Goal: Information Seeking & Learning: Understand process/instructions

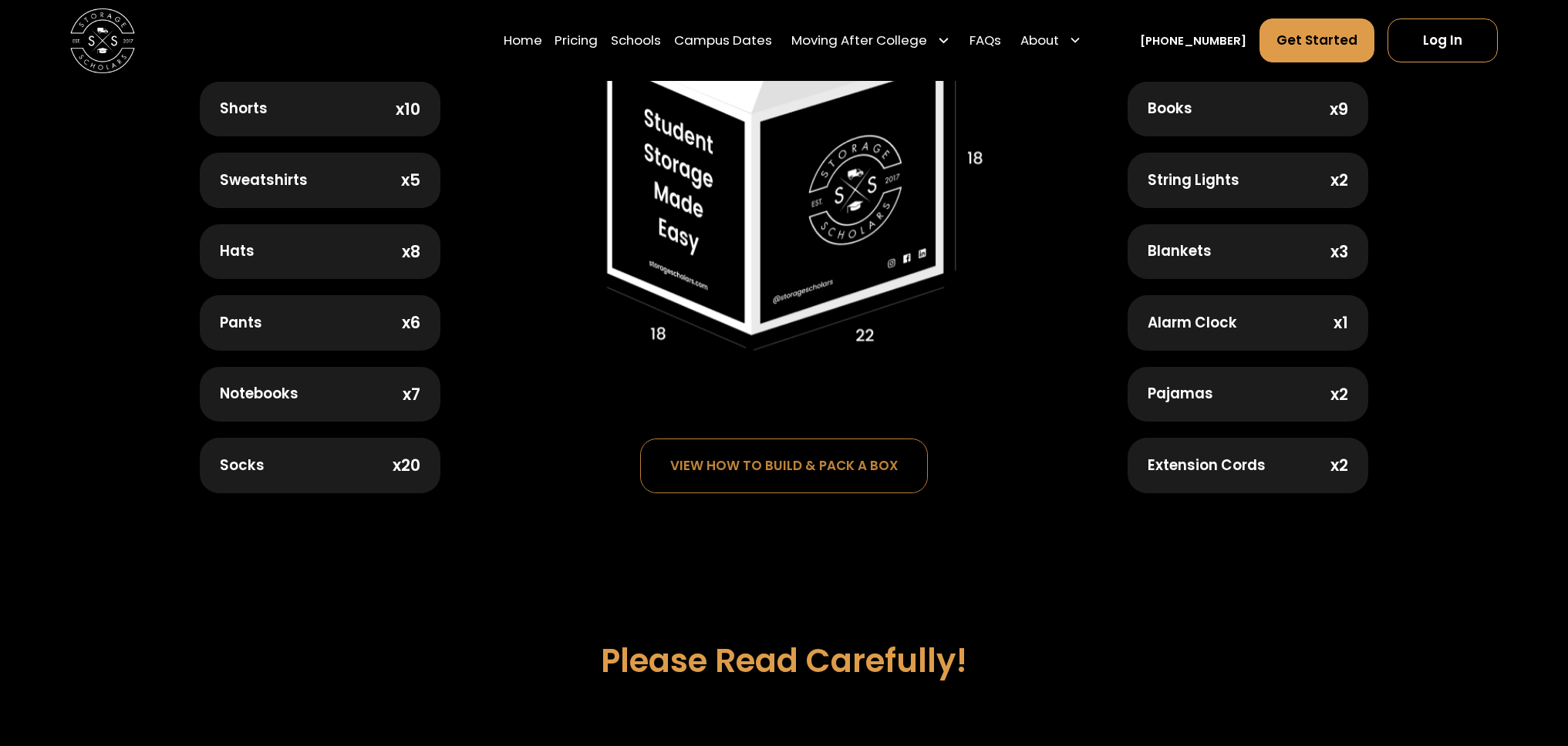
scroll to position [663, 0]
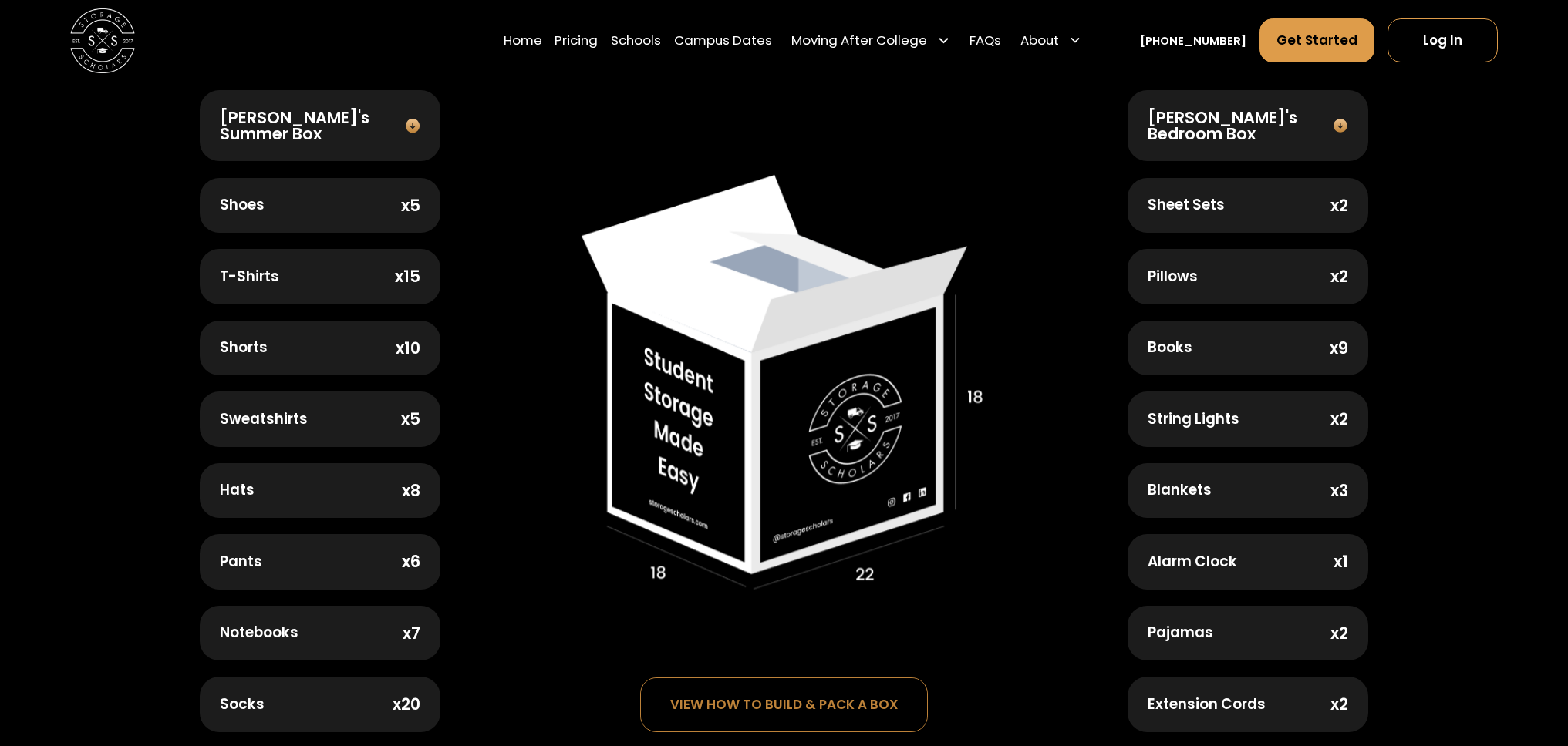
click at [1316, 206] on div "Sheet Sets x2" at bounding box center [1248, 206] width 240 height 56
click at [1337, 118] on img at bounding box center [1340, 126] width 23 height 16
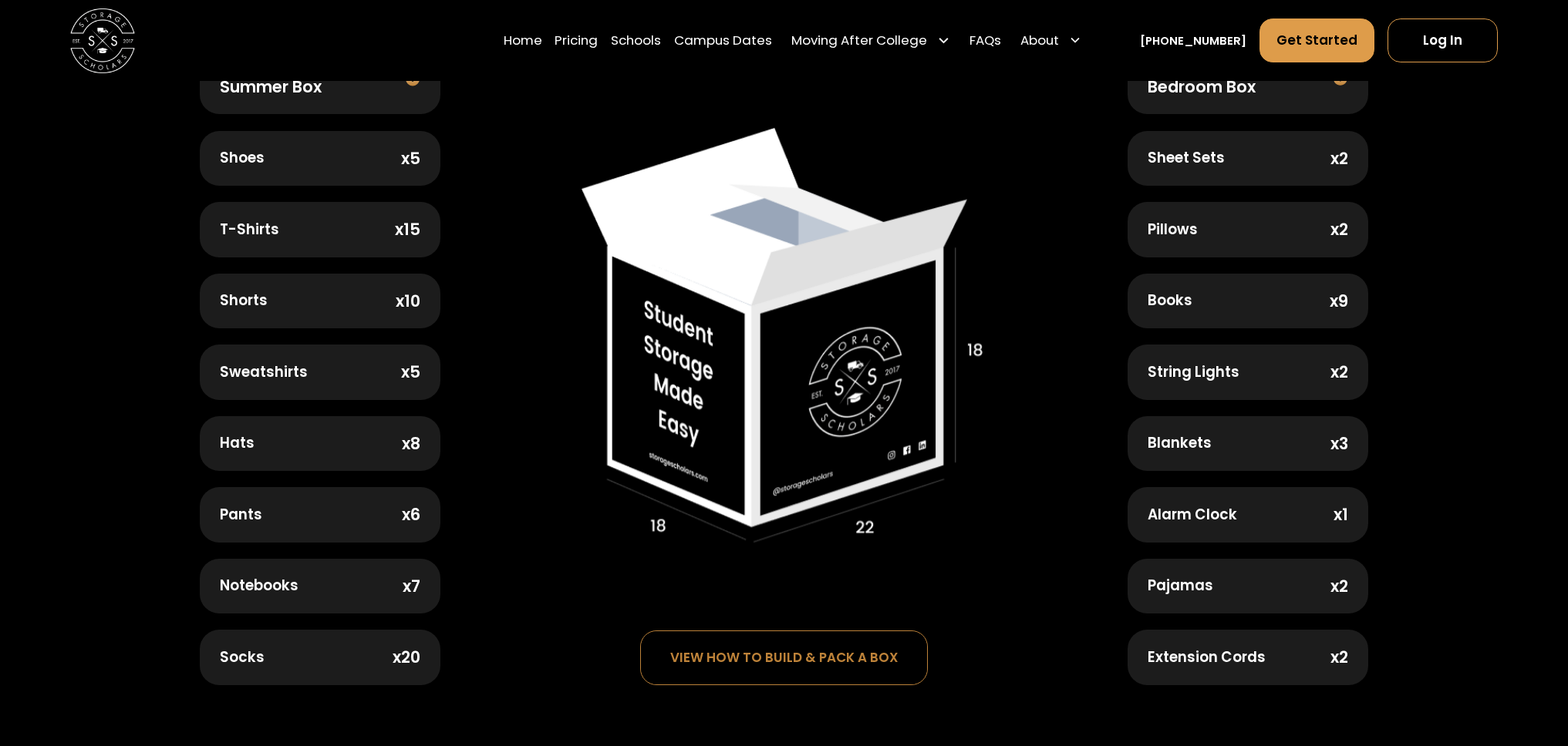
scroll to position [915, 0]
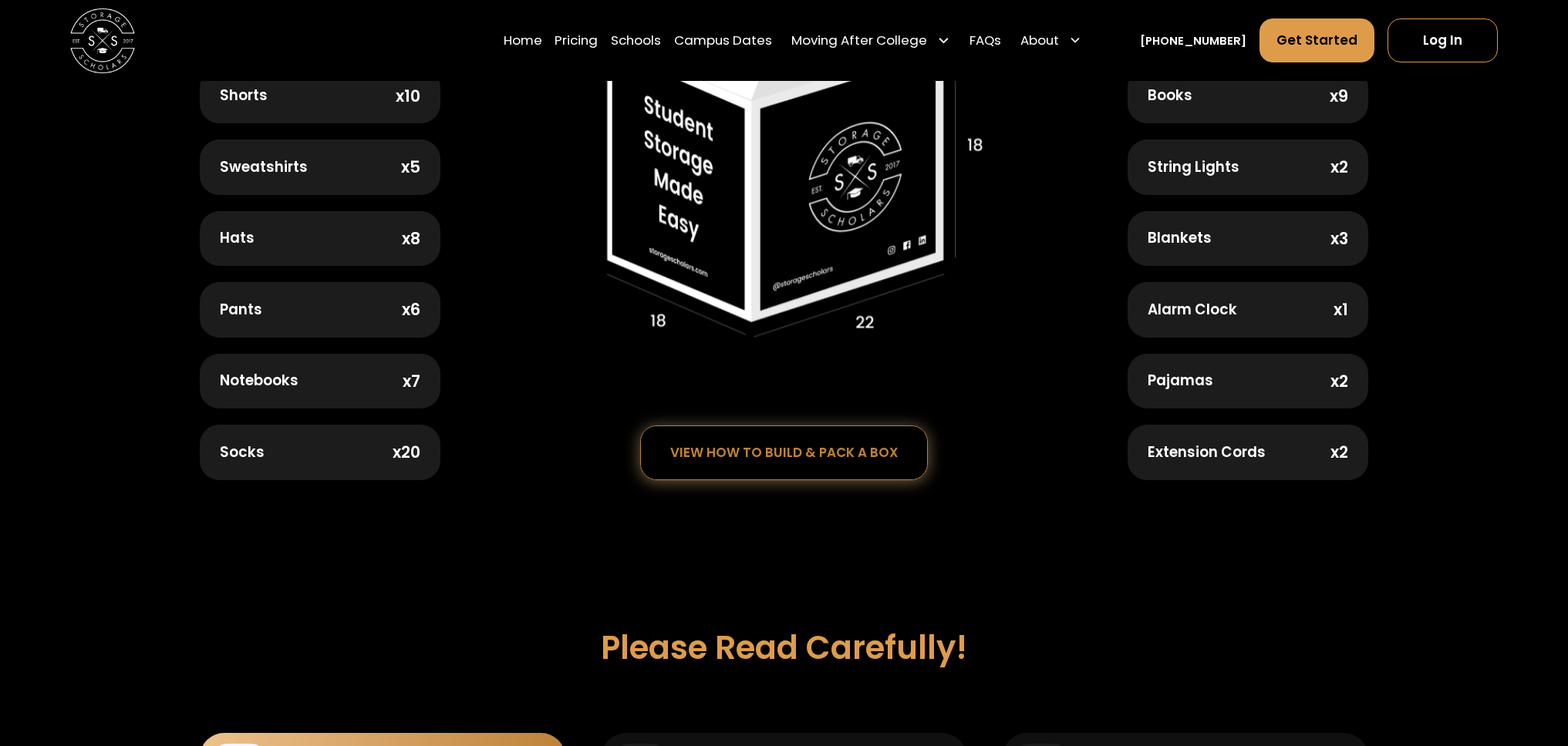
click at [820, 459] on div "view how to build & pack a box" at bounding box center [784, 453] width 287 height 53
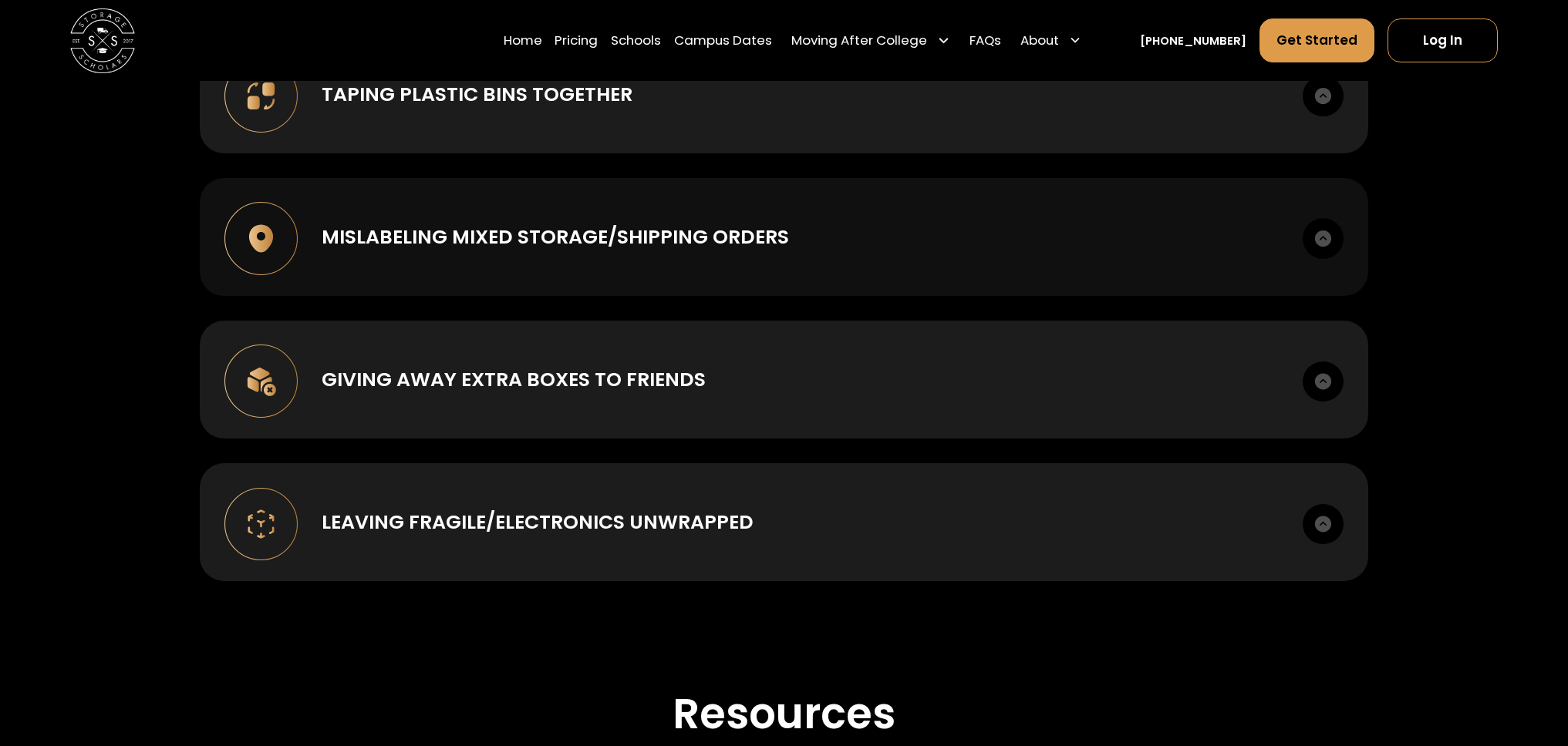
scroll to position [1820, 0]
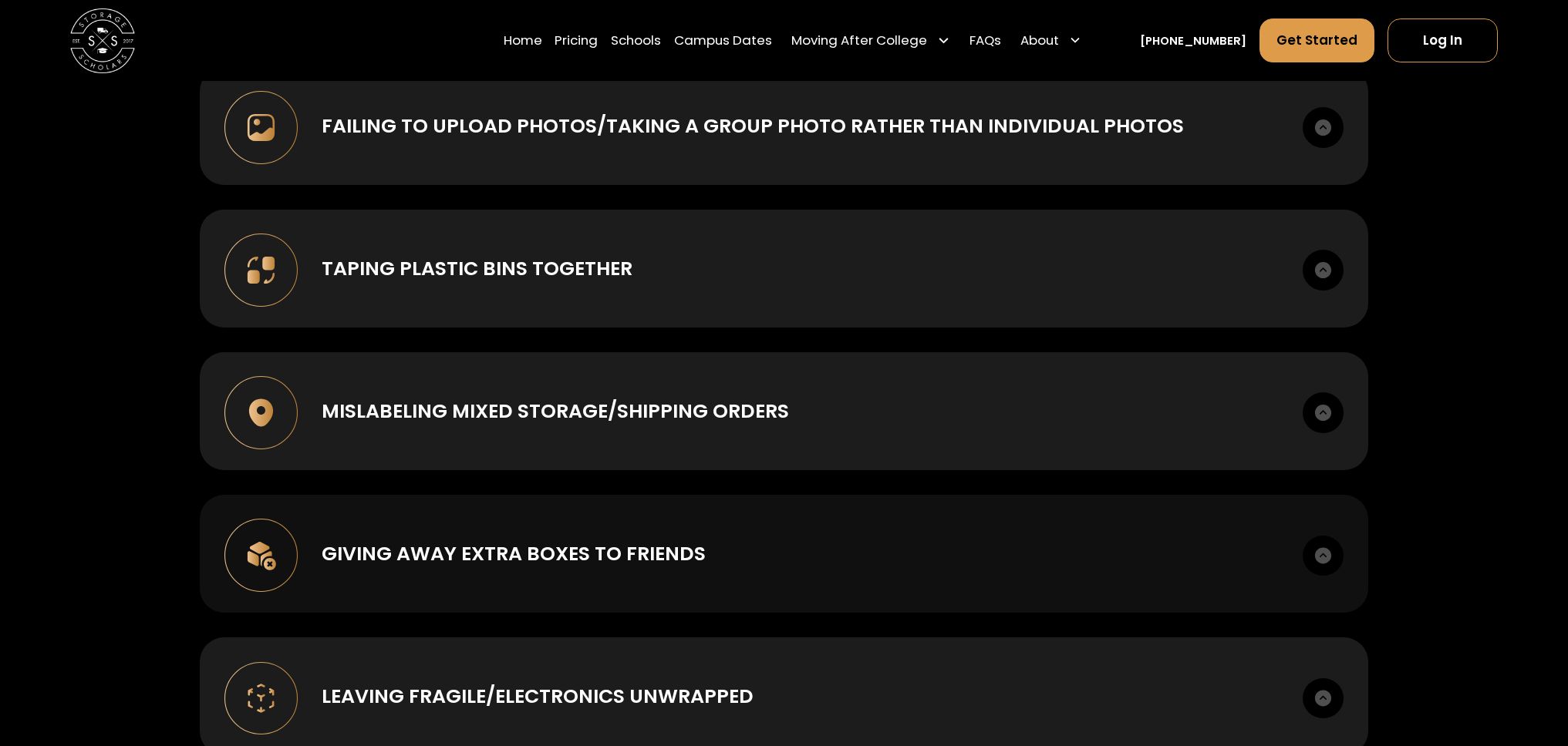
click at [772, 524] on div "Giving away extra boxes to friends Once you receive your supply kit you are wel…" at bounding box center [784, 554] width 1168 height 118
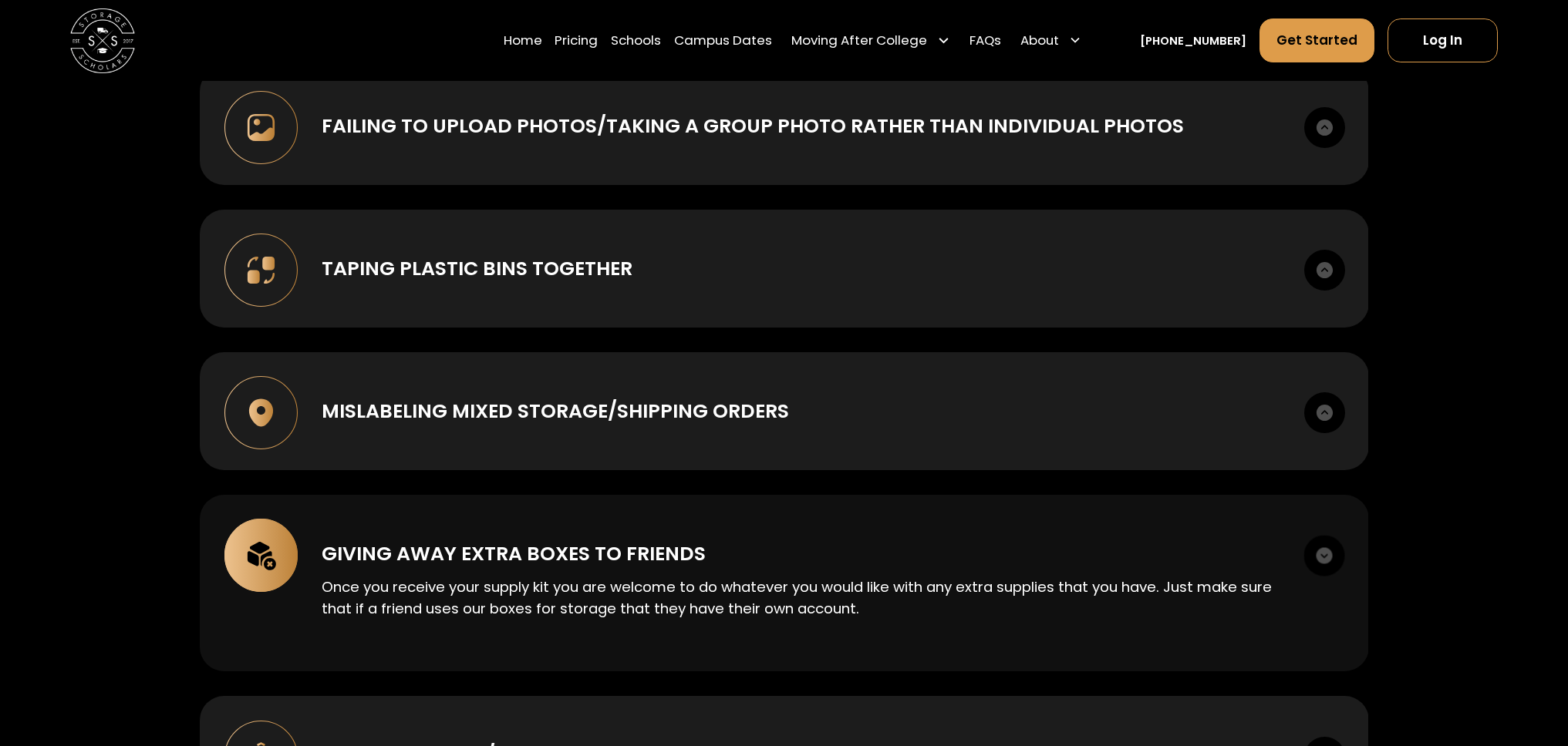
click at [780, 527] on div "Giving away extra boxes to friends Once you receive your supply kit you are wel…" at bounding box center [784, 584] width 1170 height 177
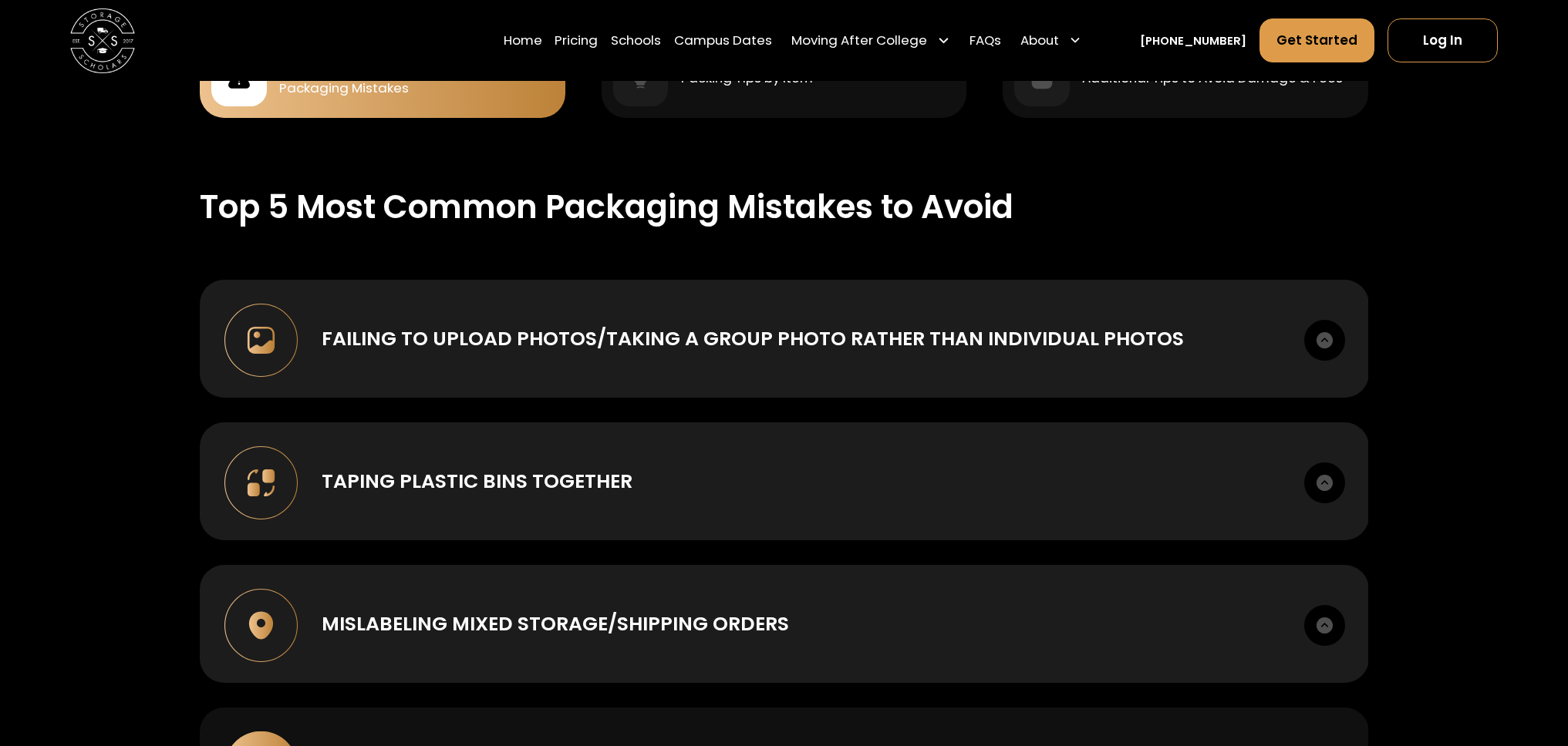
scroll to position [1518, 0]
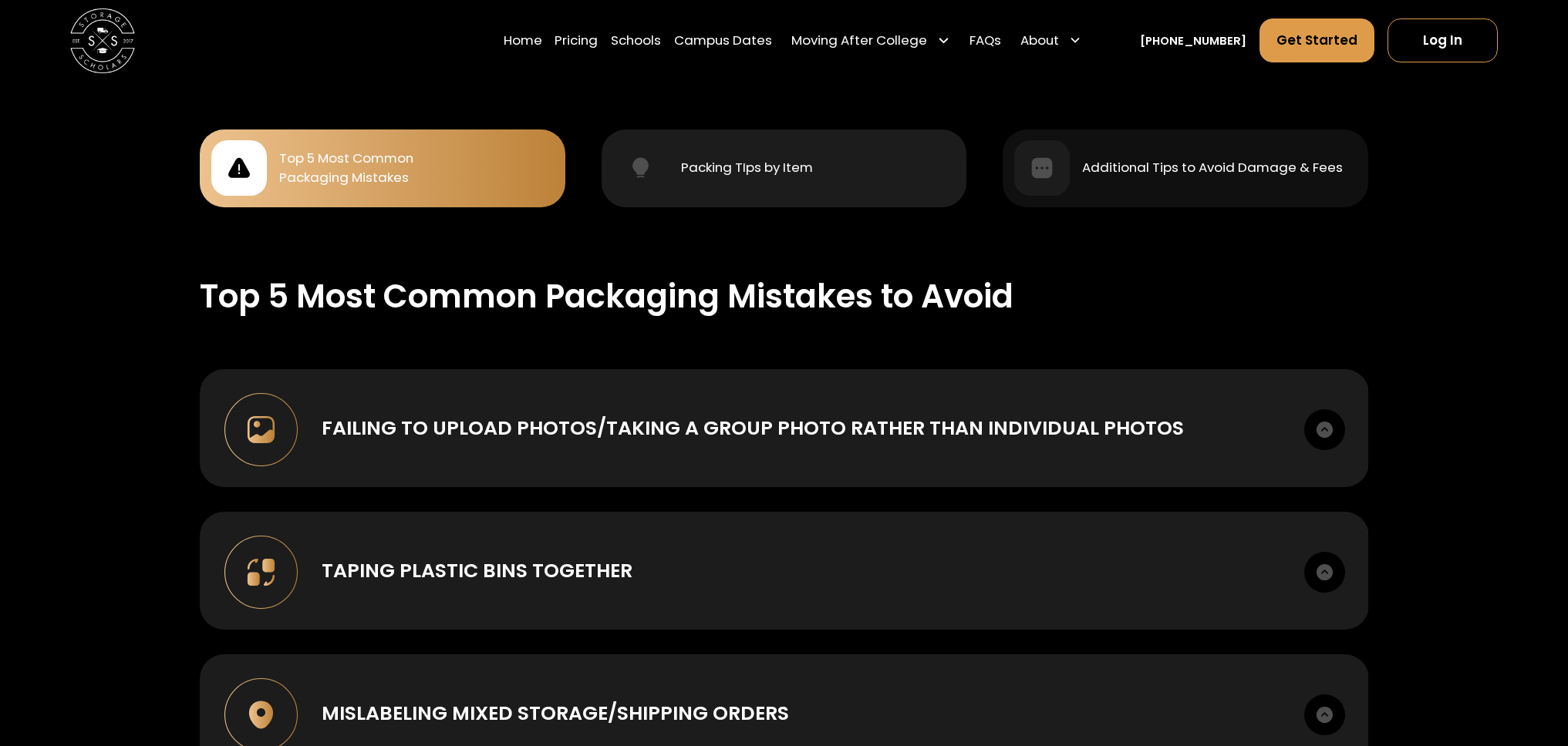
click at [776, 185] on div "Packing TIps by Item" at bounding box center [784, 168] width 343 height 56
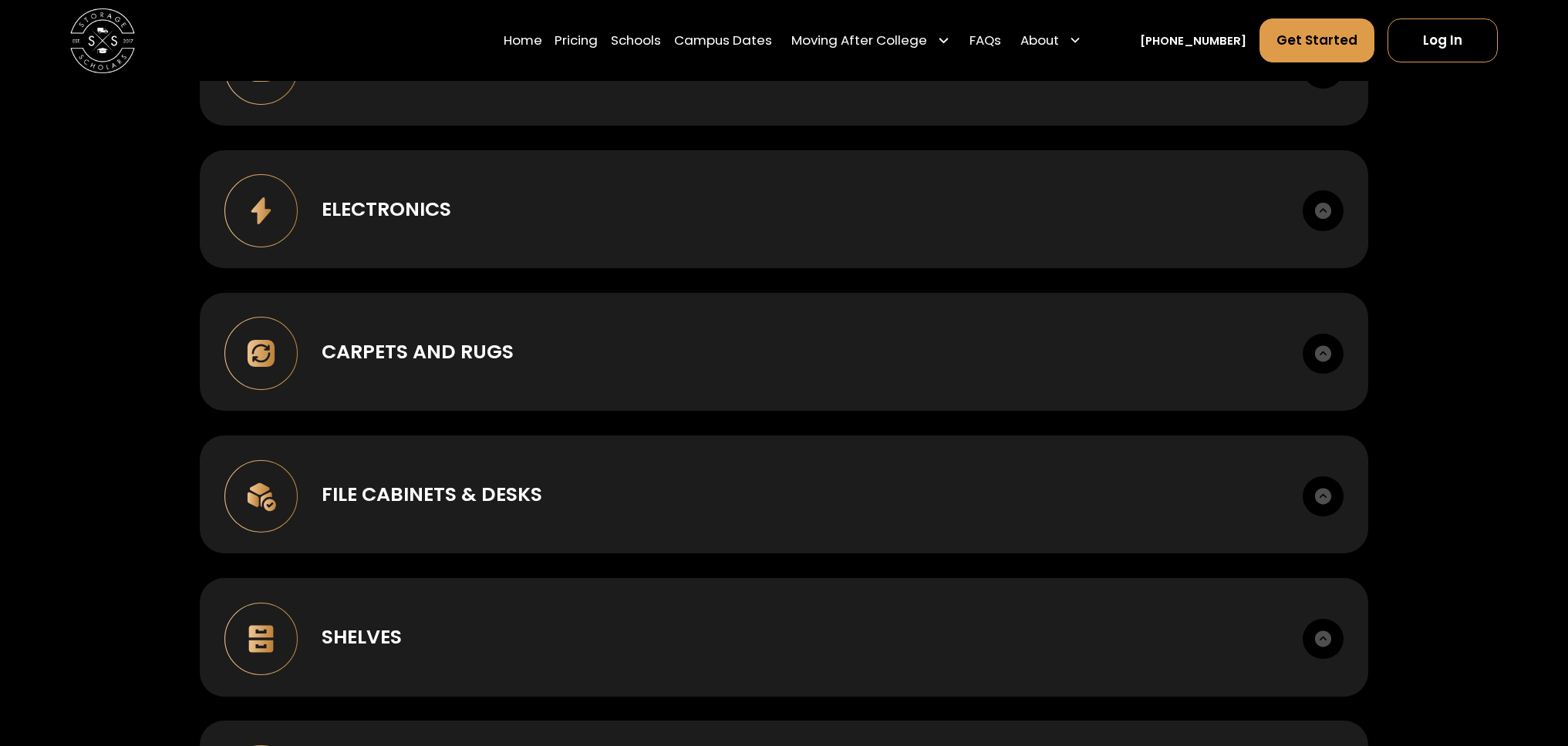
scroll to position [2151, 0]
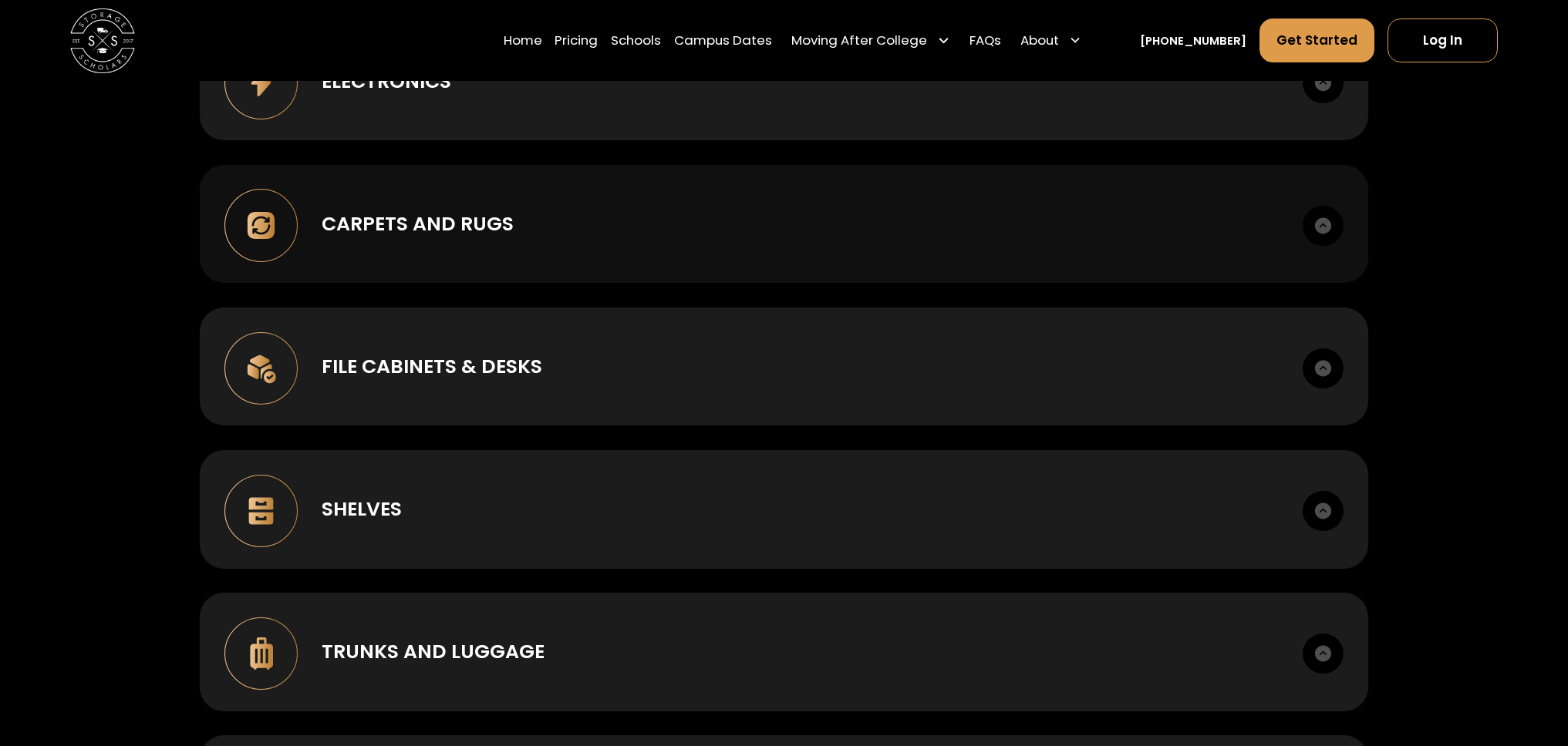
click at [712, 266] on div "Carpets and Rugs Make sure your carpets and rugs are rolled tightly, secured wi…" at bounding box center [784, 224] width 1168 height 118
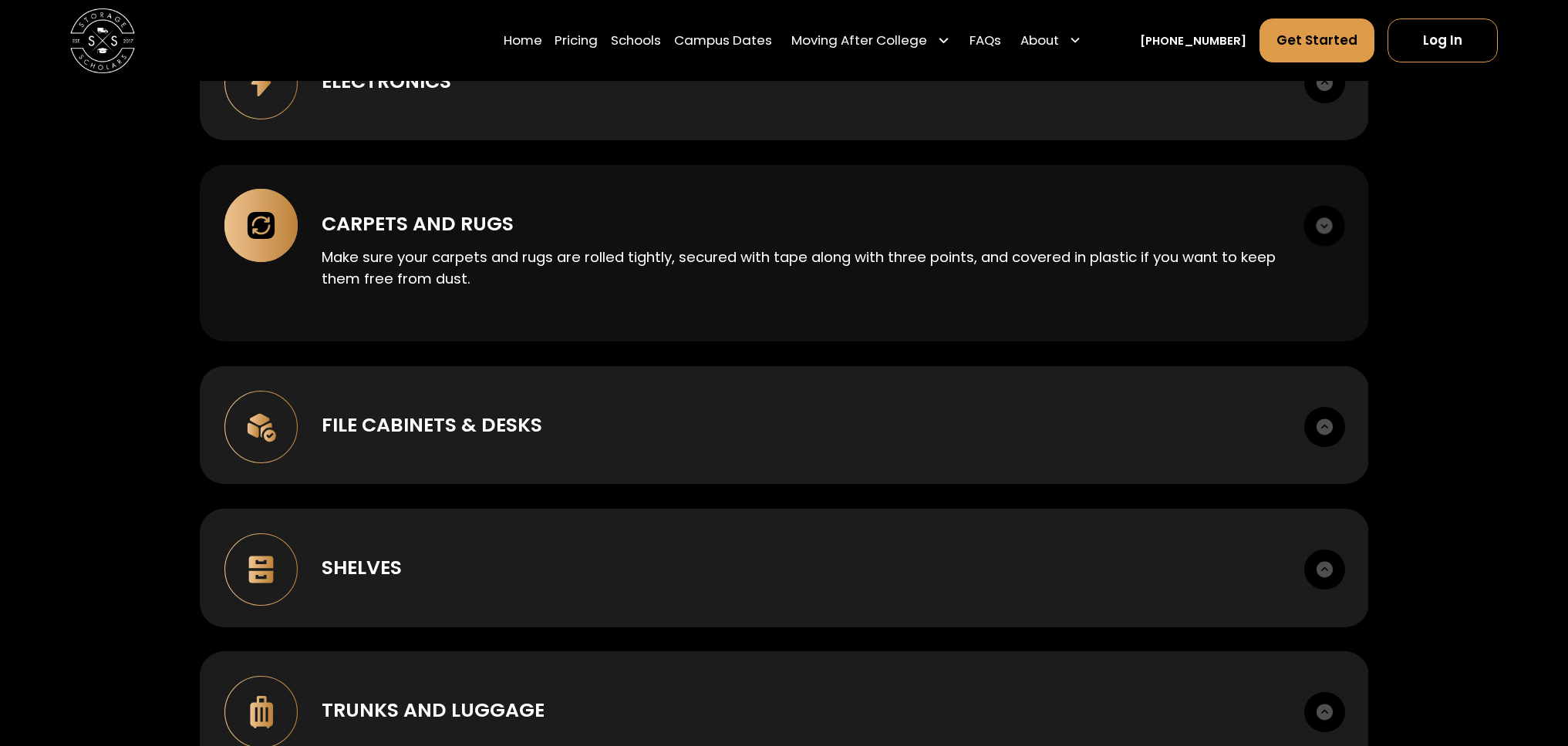
click at [715, 275] on p "Make sure your carpets and rugs are rolled tightly, secured with tape along wit…" at bounding box center [800, 268] width 958 height 43
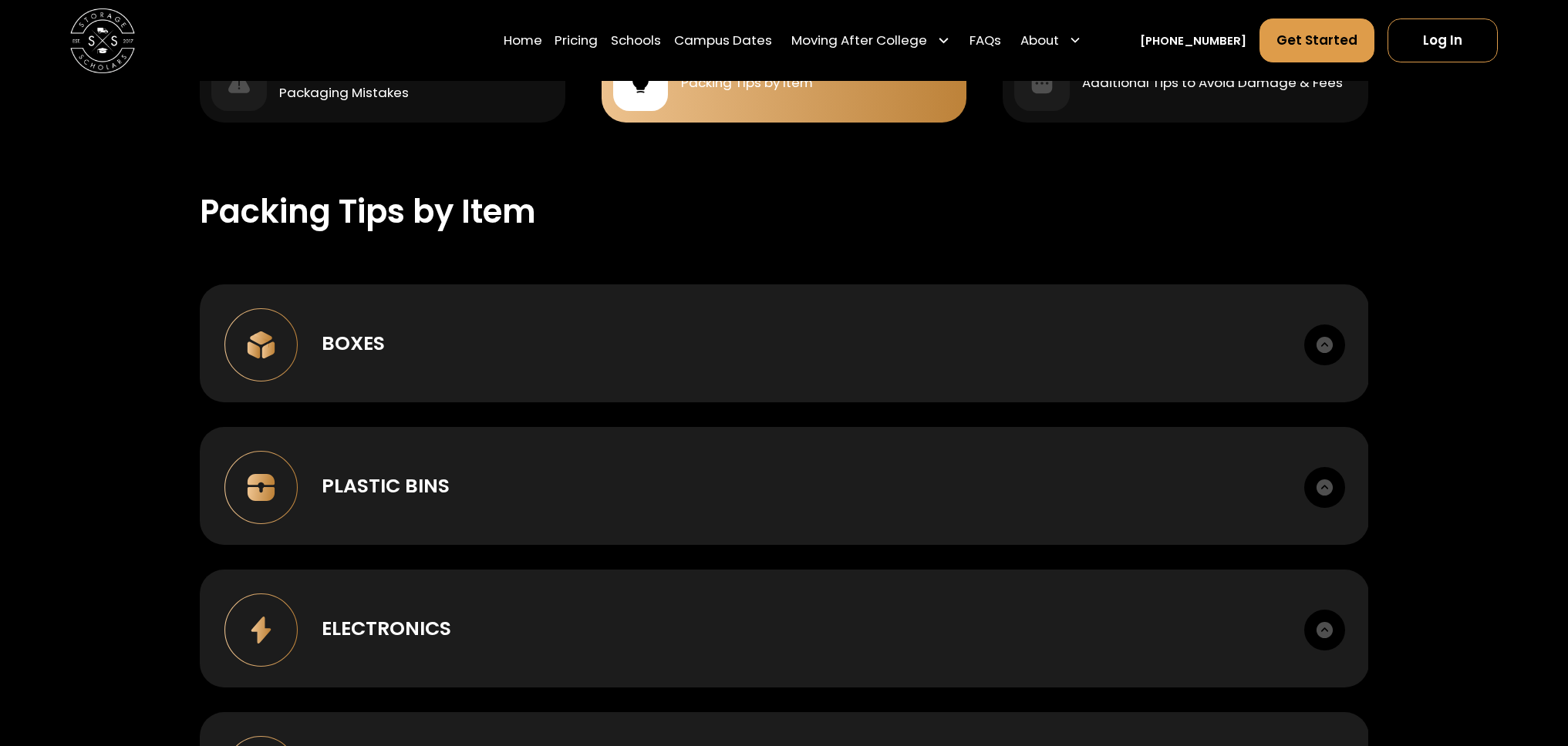
scroll to position [1332, 0]
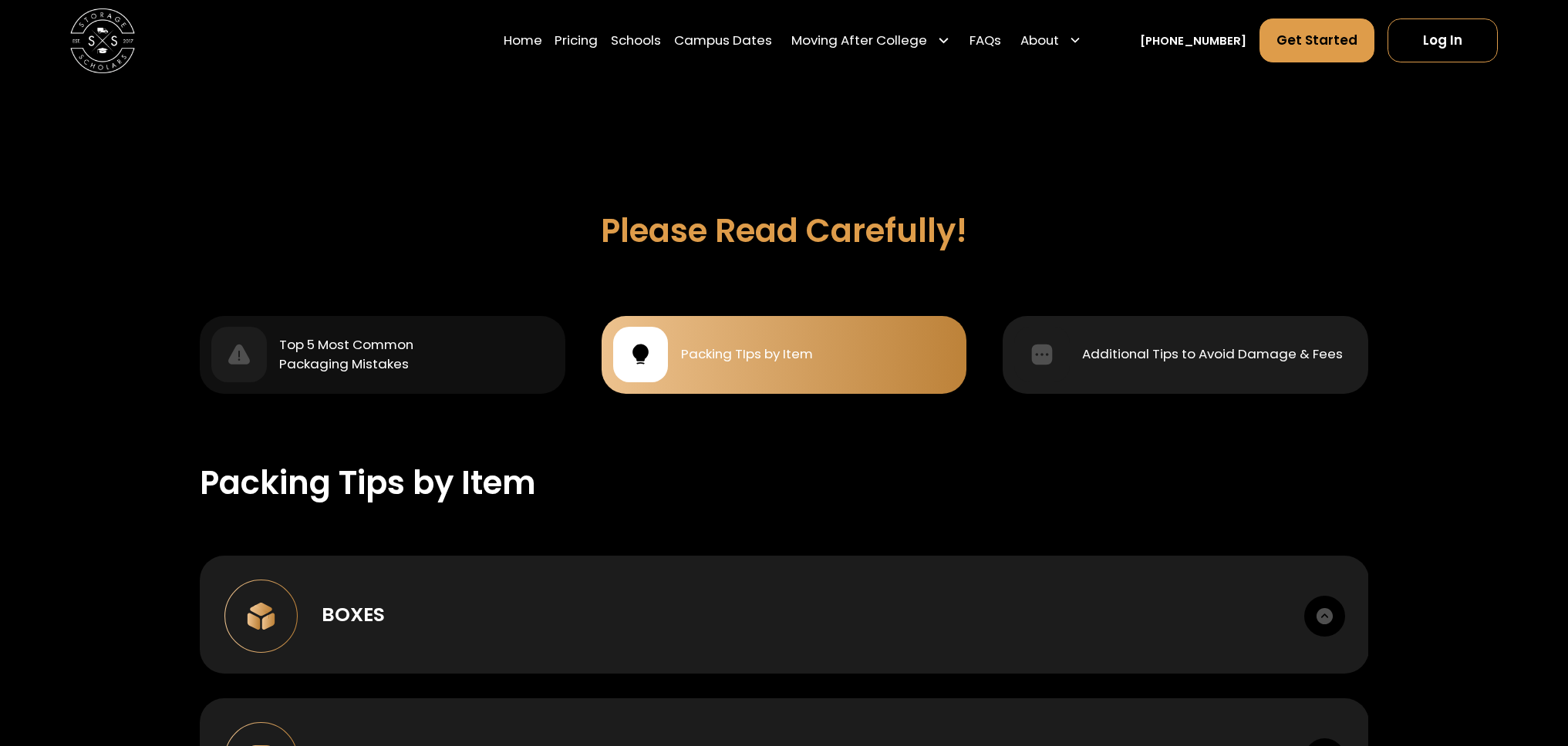
click at [1157, 368] on div "Additional Tips to Avoid Damage & Fees" at bounding box center [1185, 354] width 343 height 56
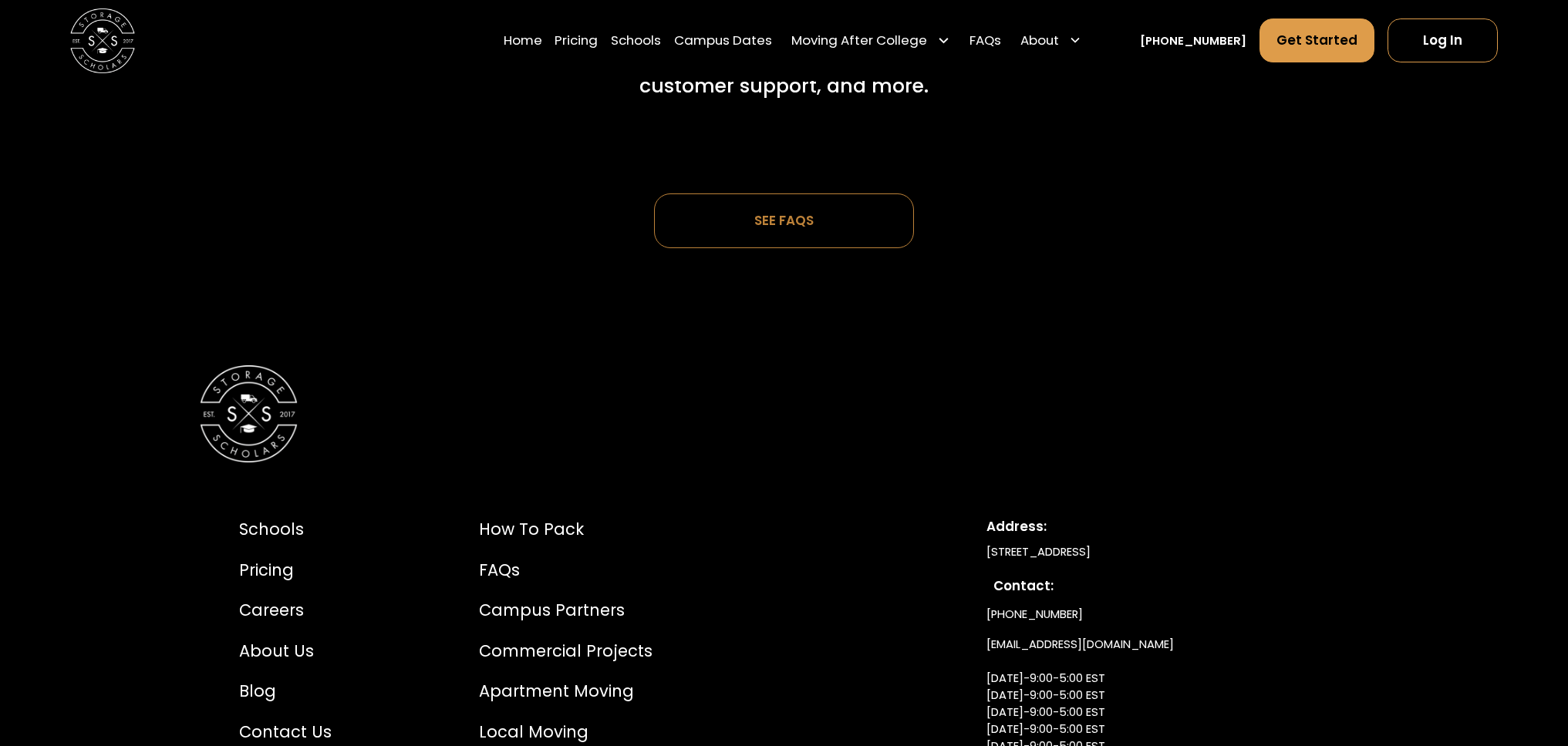
scroll to position [5023, 0]
